Goal: Transaction & Acquisition: Purchase product/service

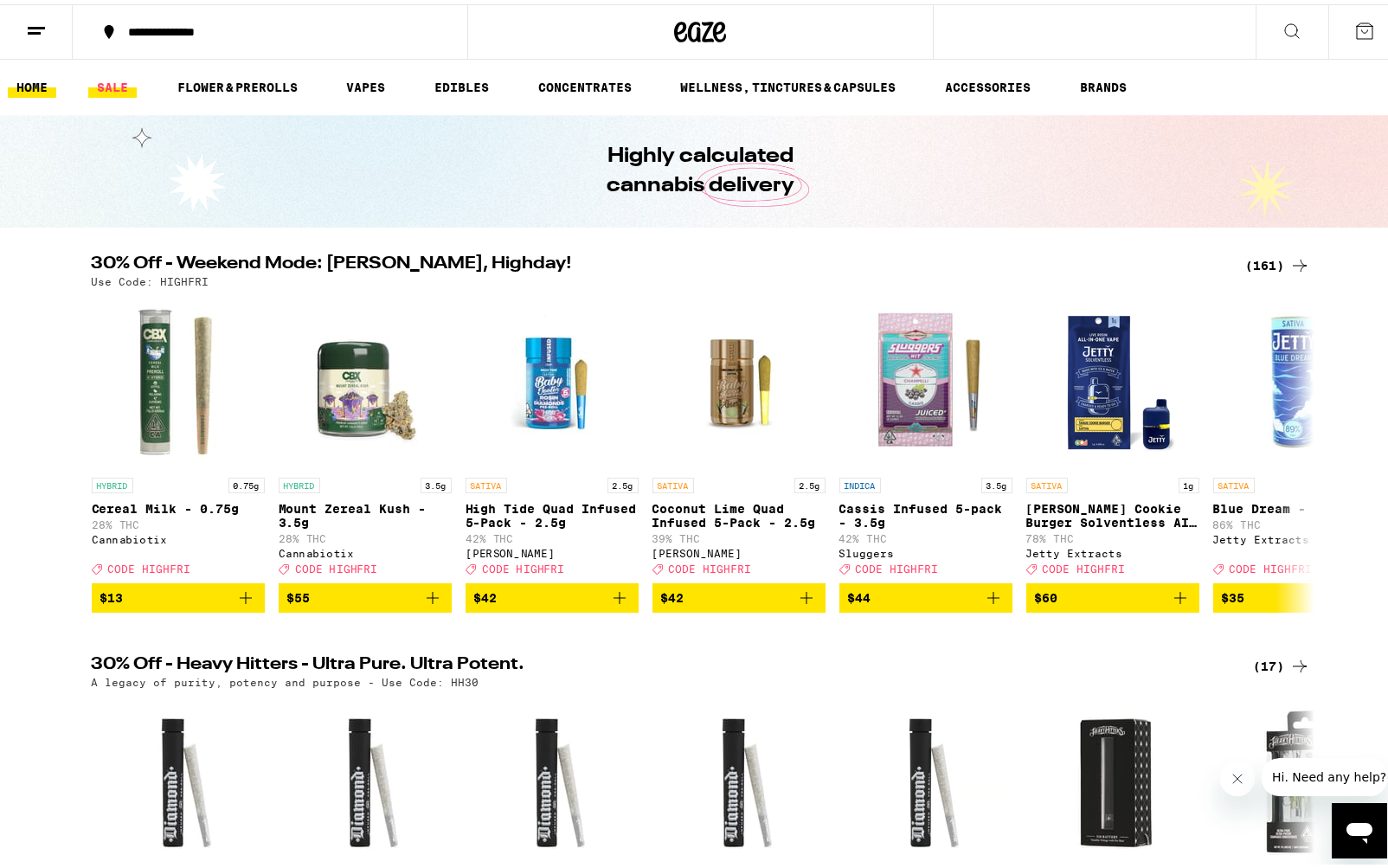
click at [129, 81] on link "SALE" at bounding box center [112, 83] width 49 height 20
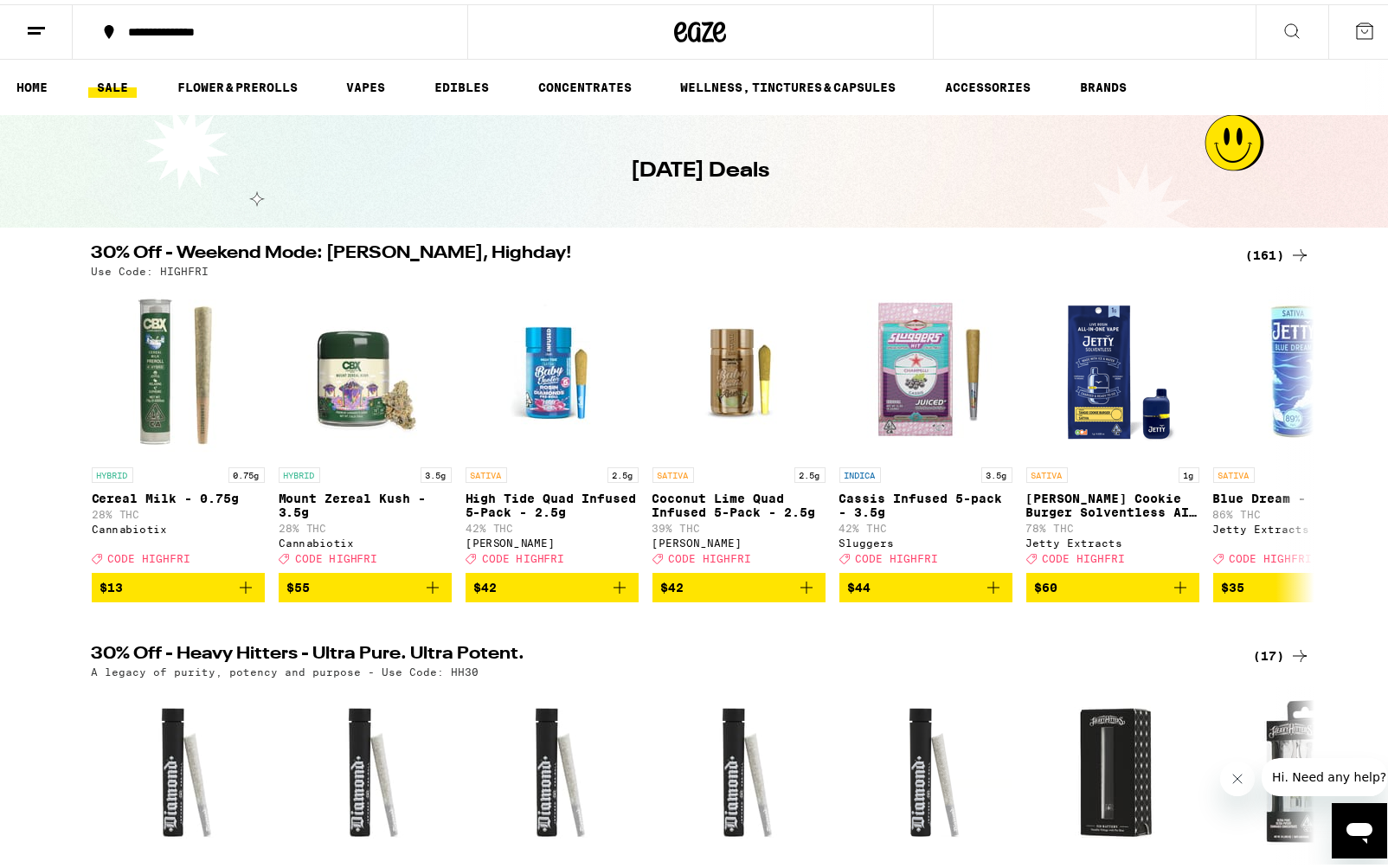
click at [1279, 246] on div "(161)" at bounding box center [1278, 250] width 64 height 20
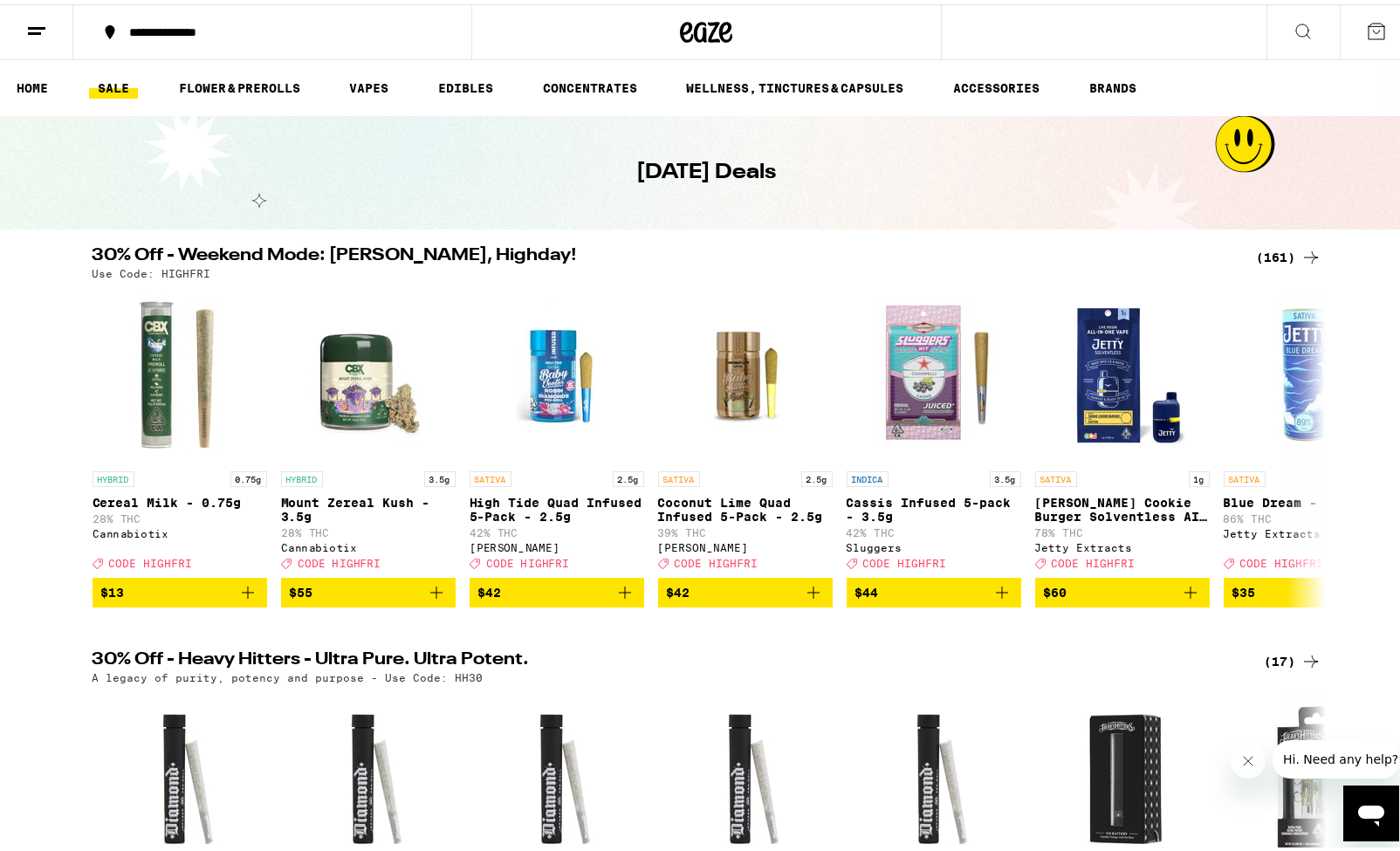
click at [1301, 248] on icon at bounding box center [1310, 252] width 21 height 21
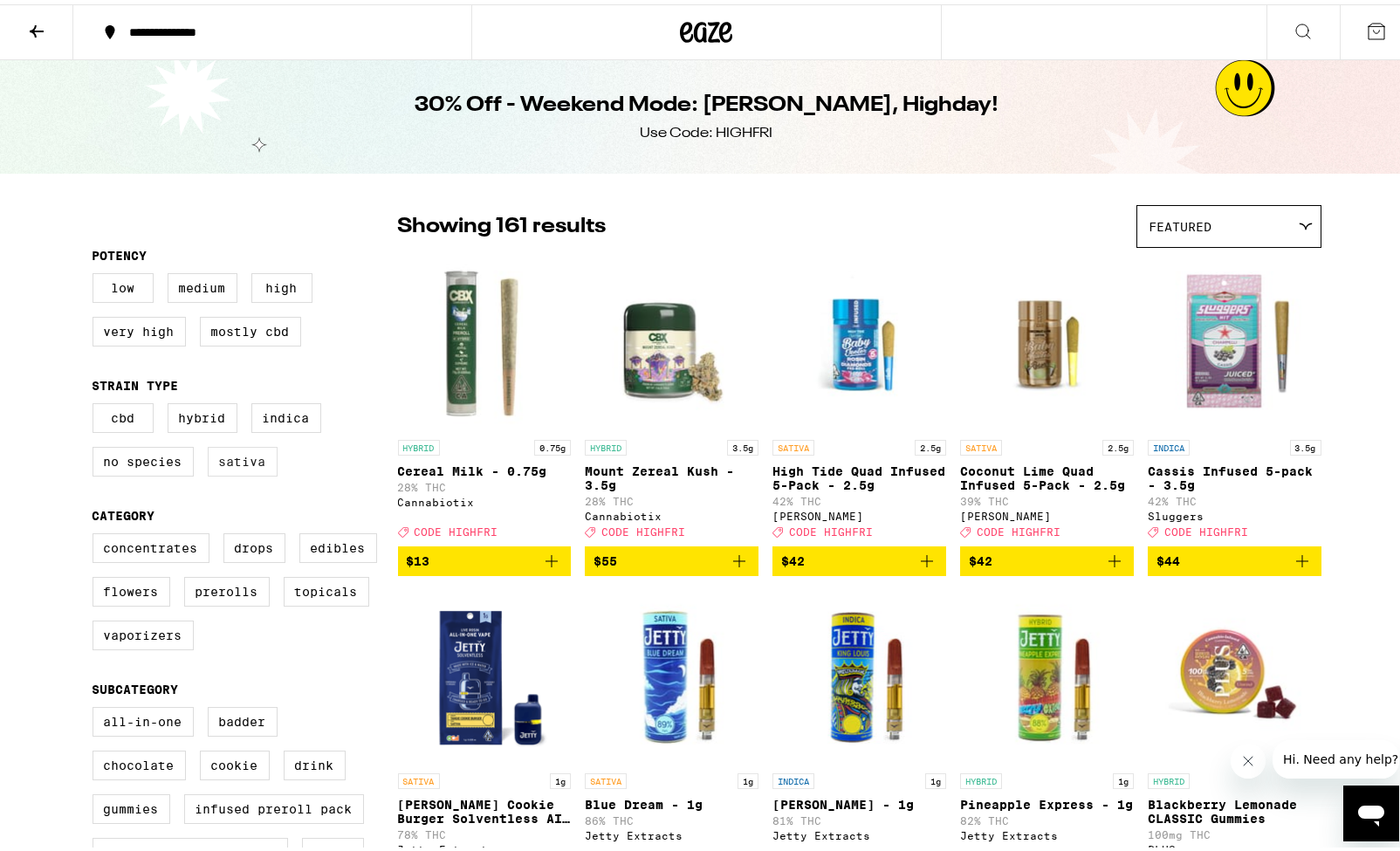
click at [226, 469] on label "Sativa" at bounding box center [243, 456] width 70 height 30
click at [97, 402] on input "Sativa" at bounding box center [96, 401] width 1 height 1
checkbox input "true"
